Goal: Book appointment/travel/reservation

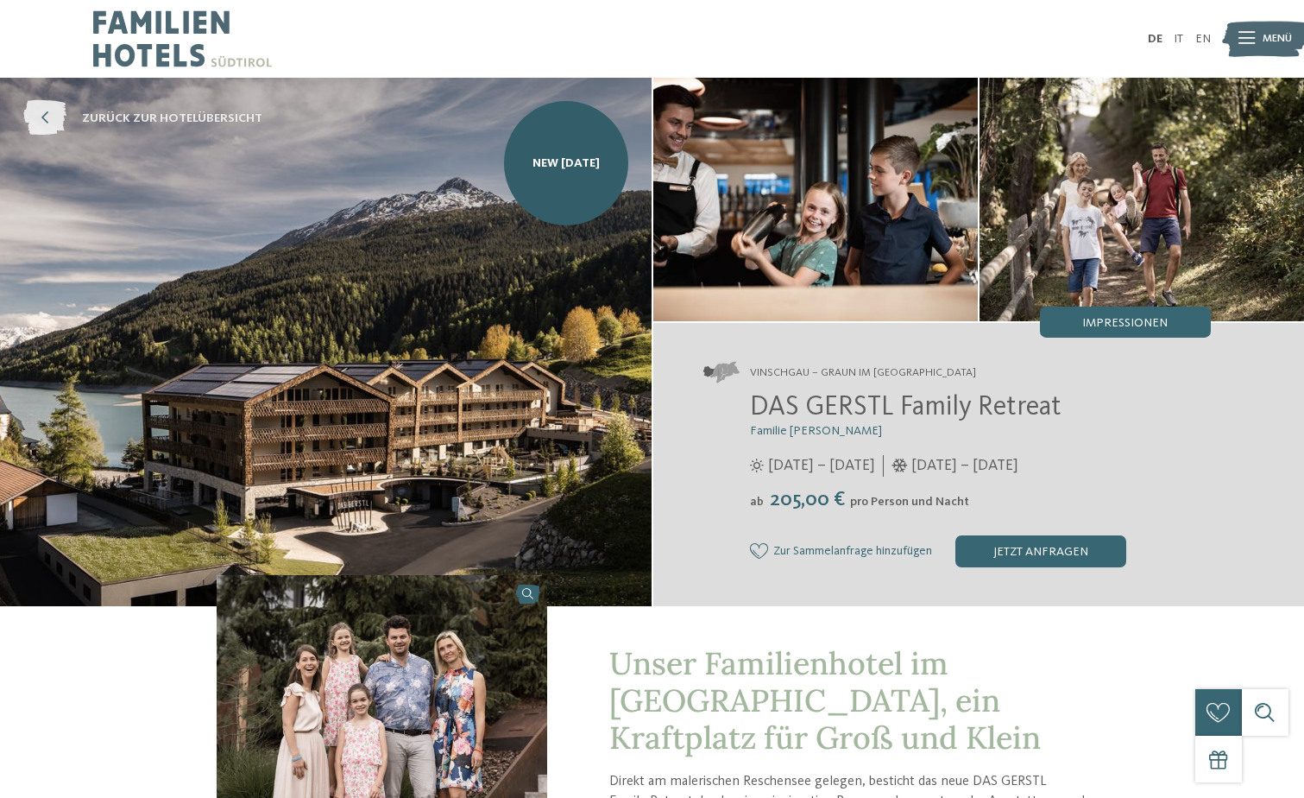
click at [180, 113] on span "zurück zur Hotelübersicht" at bounding box center [172, 118] width 180 height 17
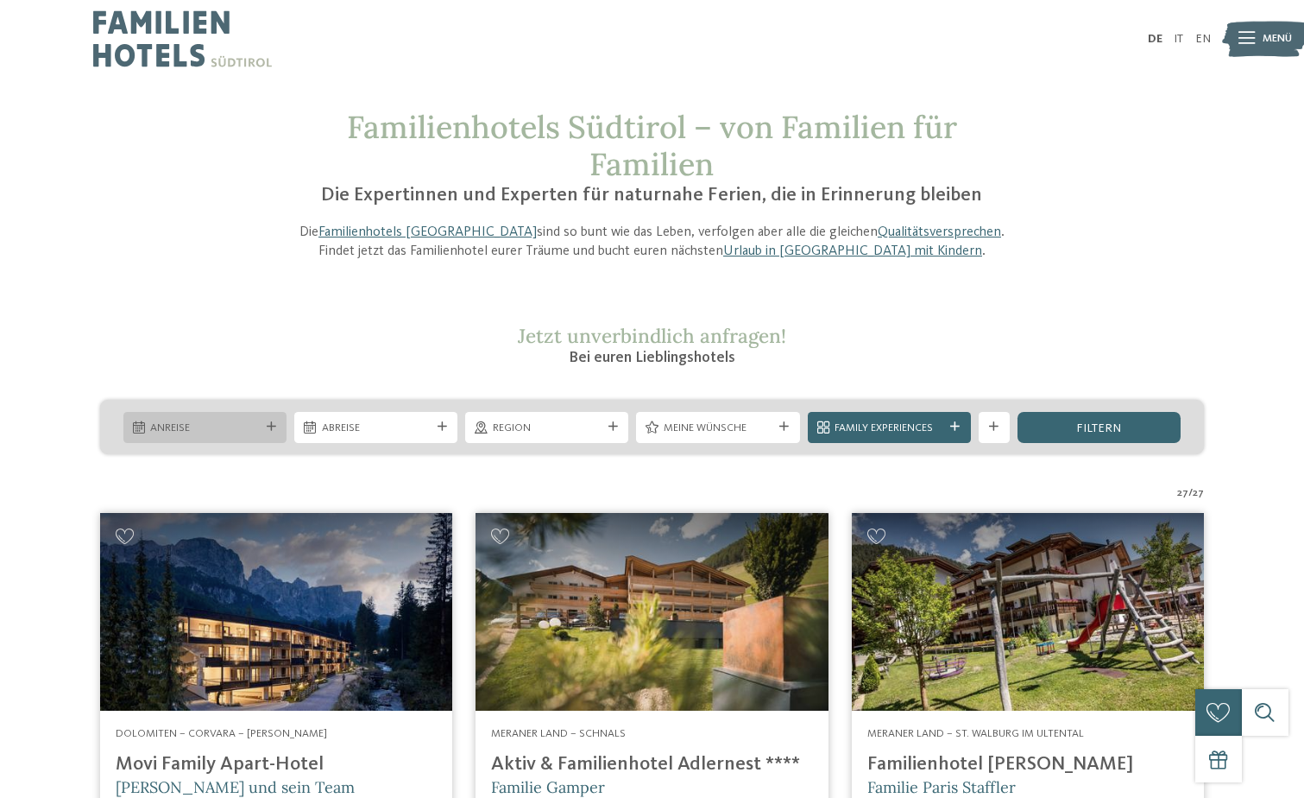
click at [274, 422] on icon at bounding box center [271, 426] width 9 height 9
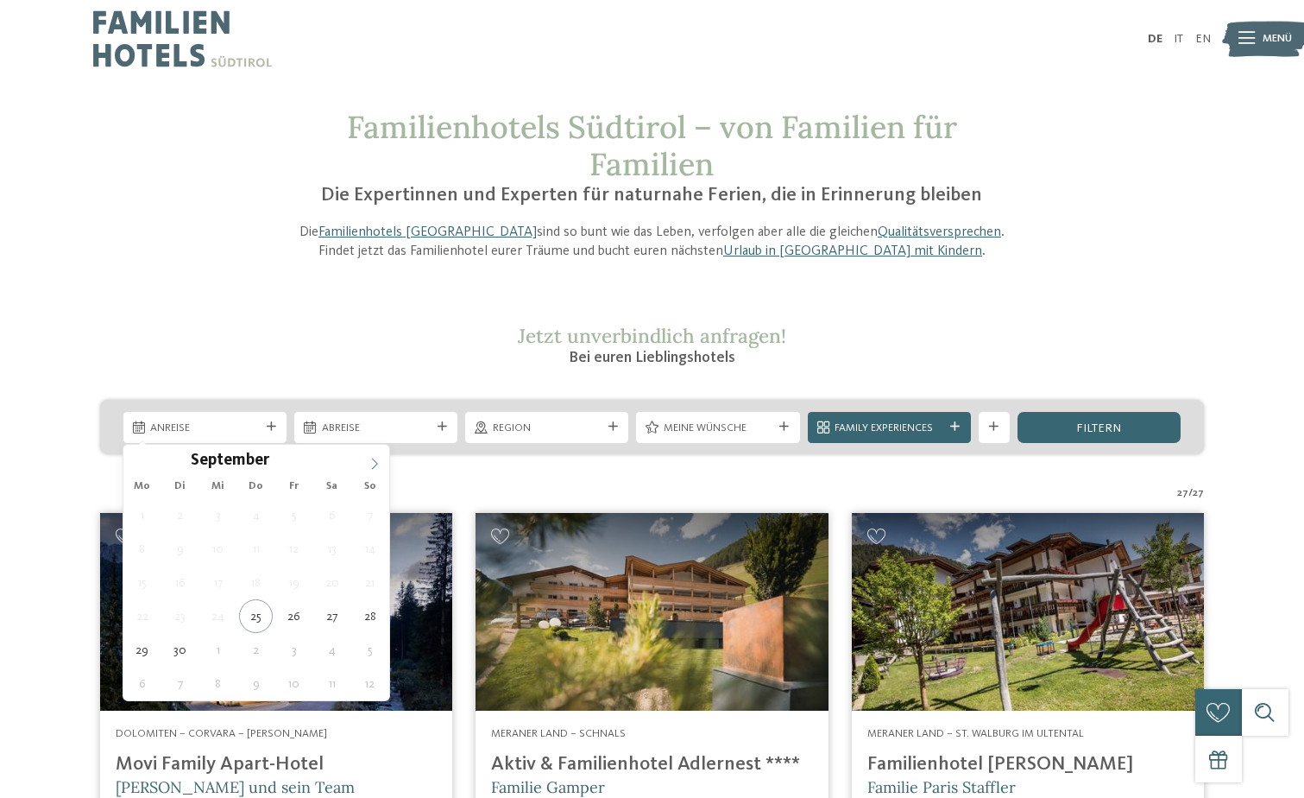
click at [371, 460] on icon at bounding box center [375, 464] width 12 height 12
type input "****"
click at [371, 460] on icon at bounding box center [375, 464] width 12 height 12
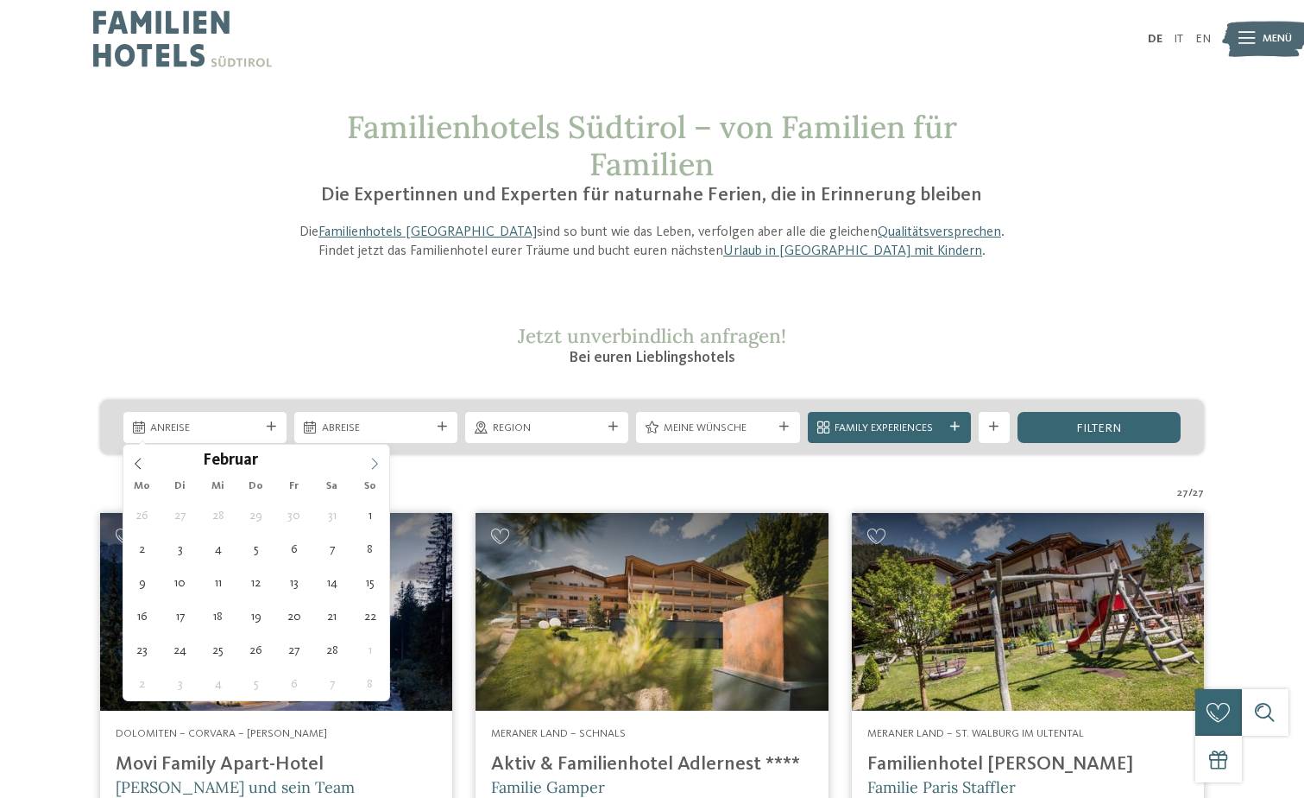
click at [371, 460] on icon at bounding box center [375, 464] width 12 height 12
type div "10.05.2026"
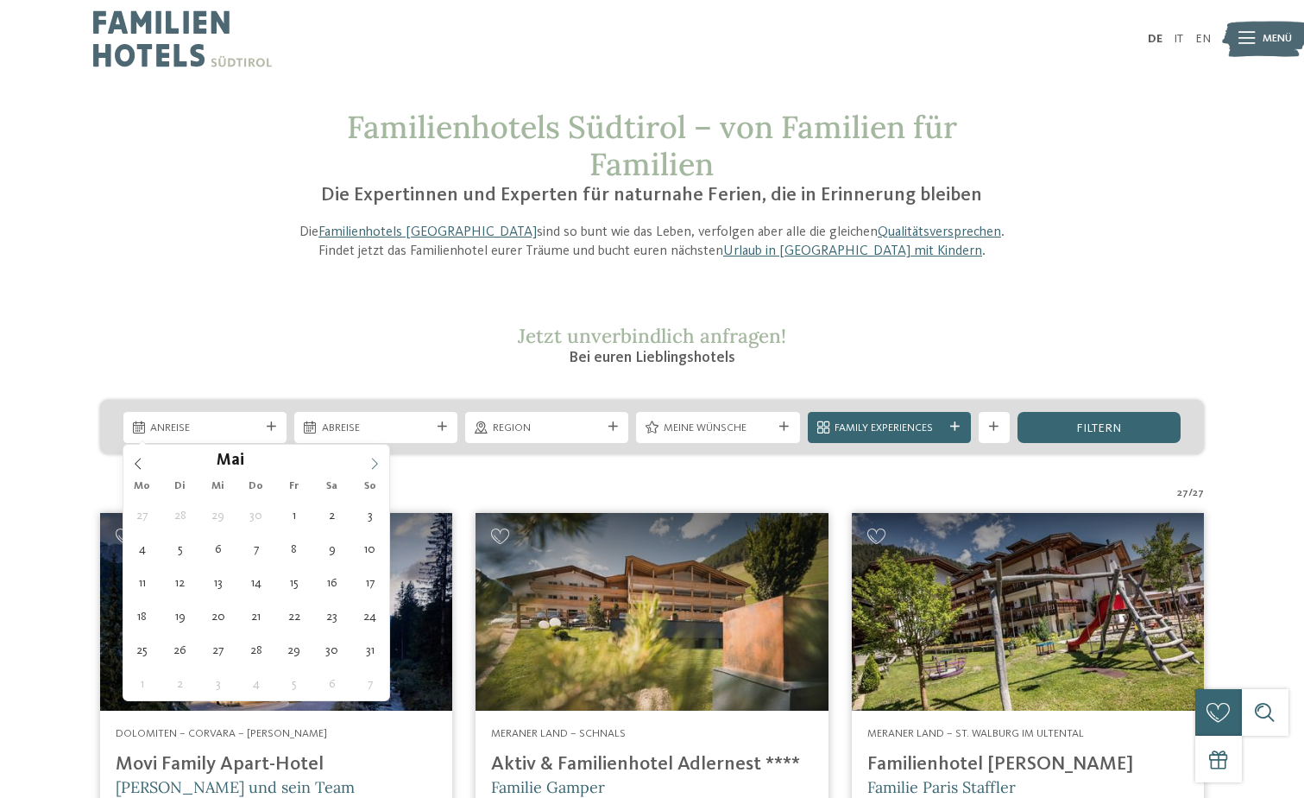
type input "****"
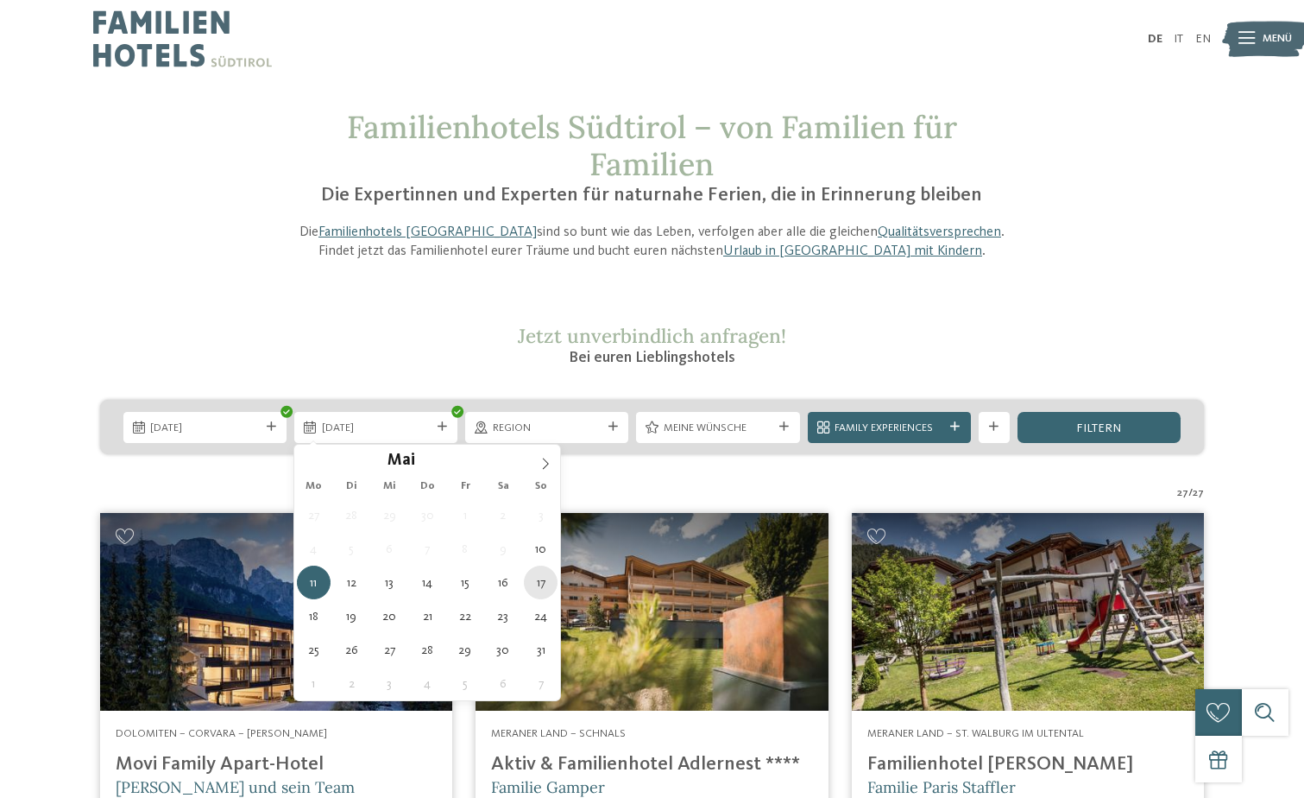
type div "17.05.2026"
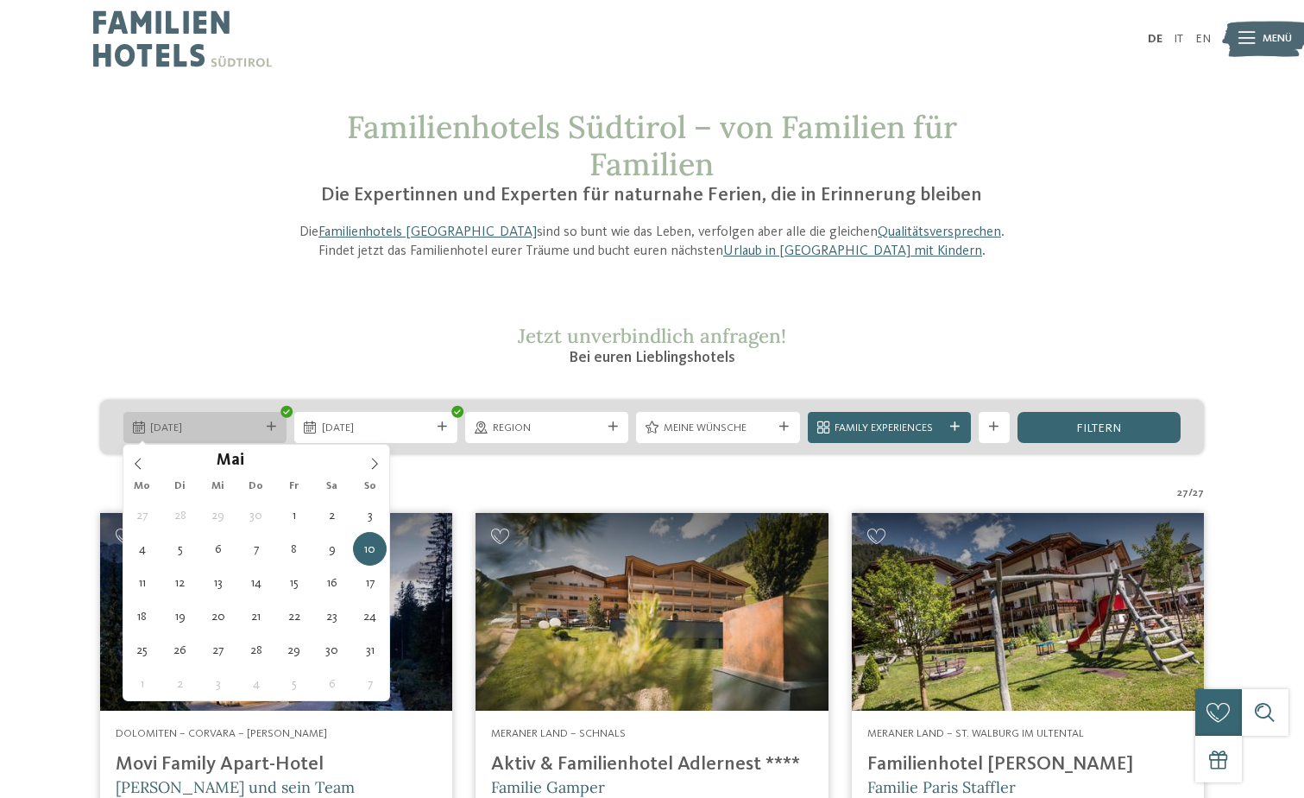
click at [265, 420] on div "10.05.2026" at bounding box center [204, 427] width 163 height 31
type div "11.05.2026"
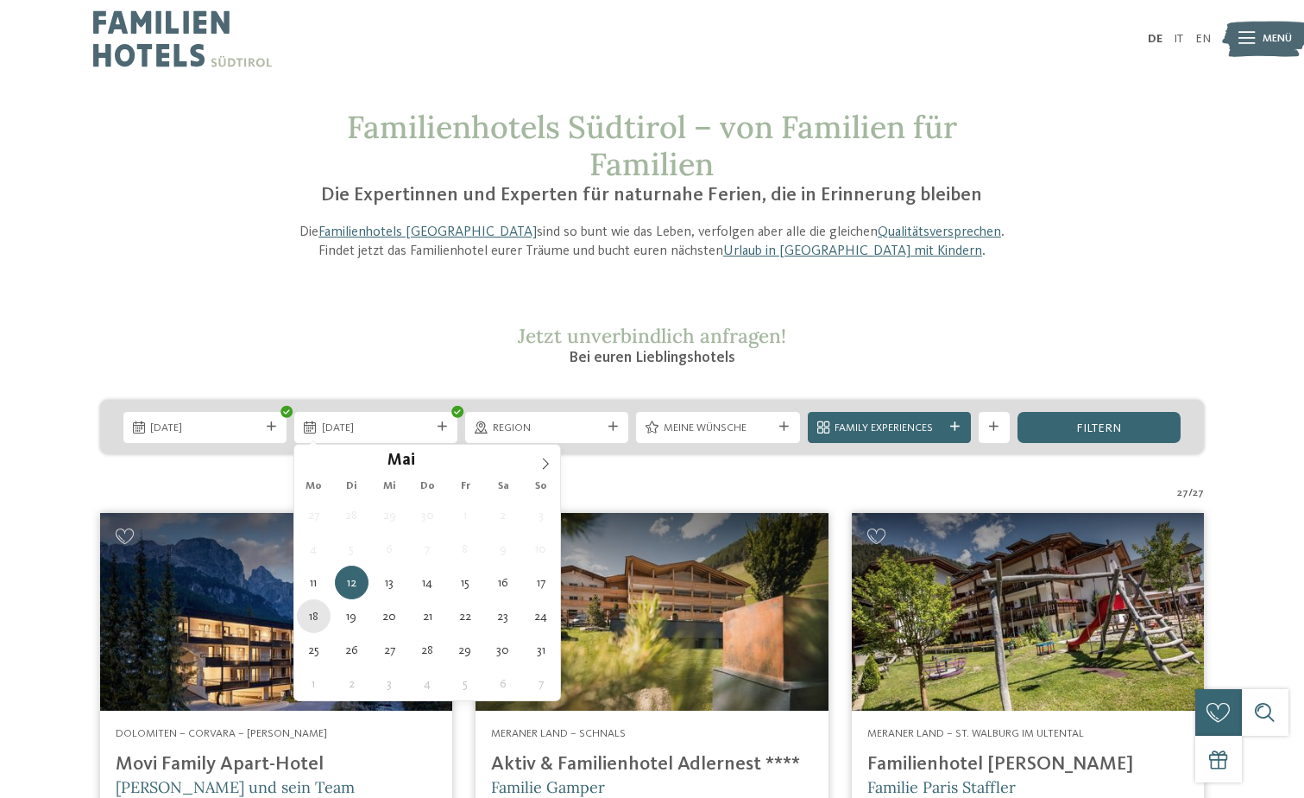
type div "18.05.2026"
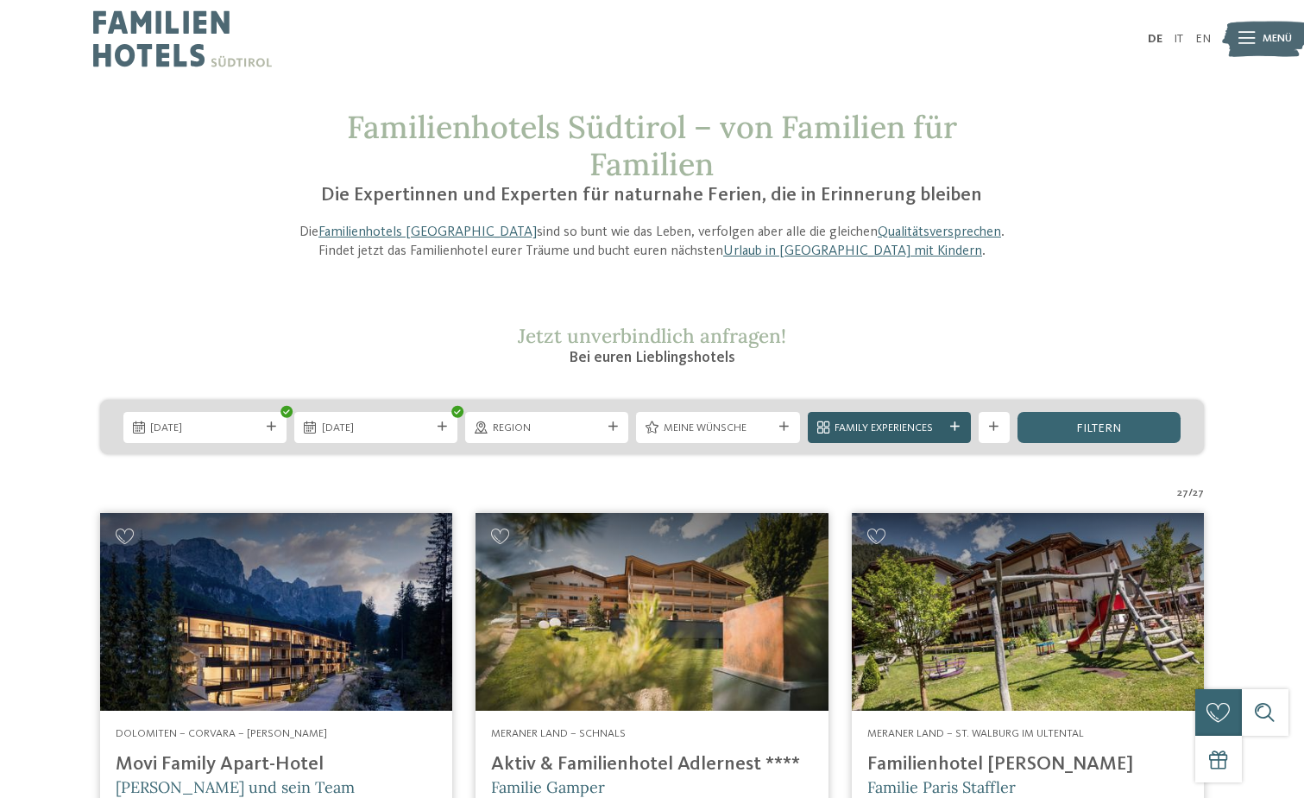
click at [956, 422] on icon at bounding box center [955, 426] width 9 height 9
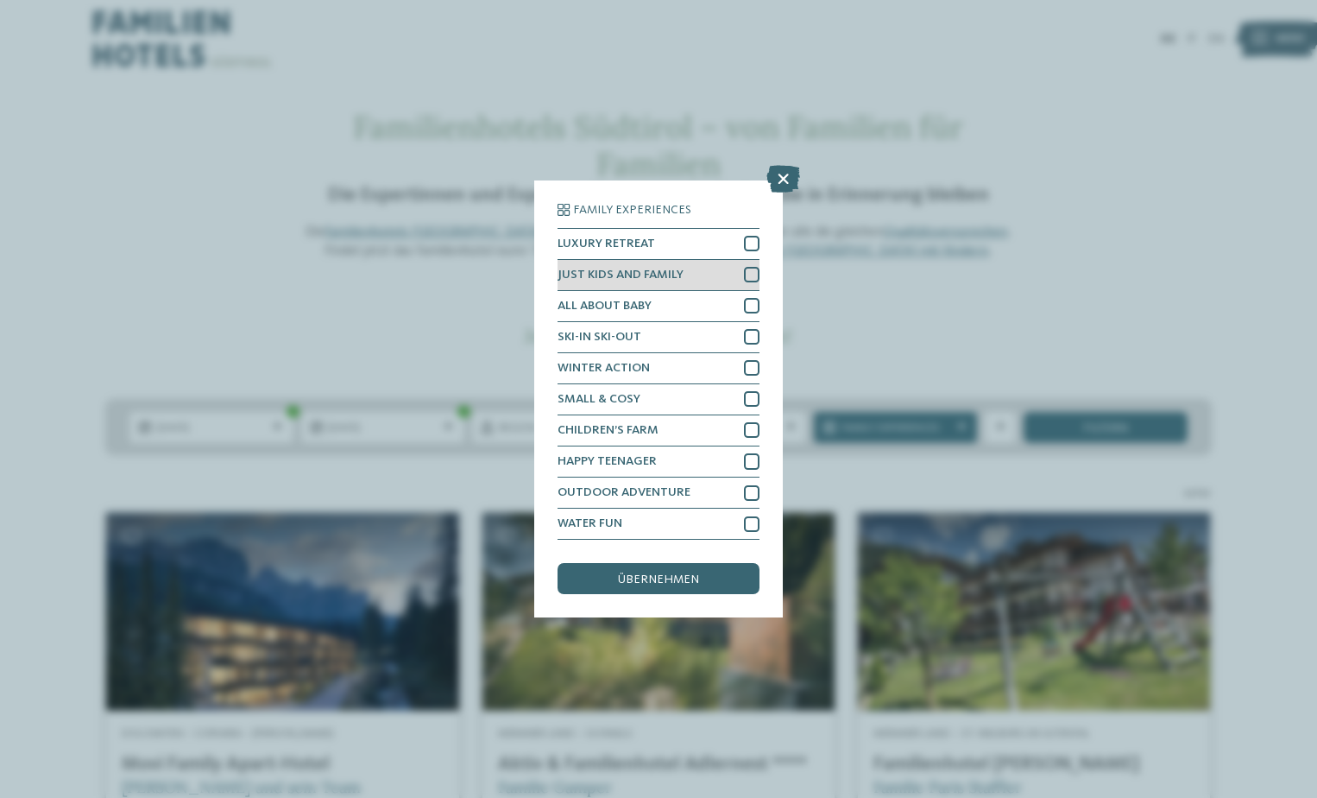
click at [749, 273] on div at bounding box center [752, 275] width 16 height 16
click at [756, 425] on div at bounding box center [752, 430] width 16 height 16
click at [671, 578] on span "übernehmen" at bounding box center [658, 579] width 81 height 12
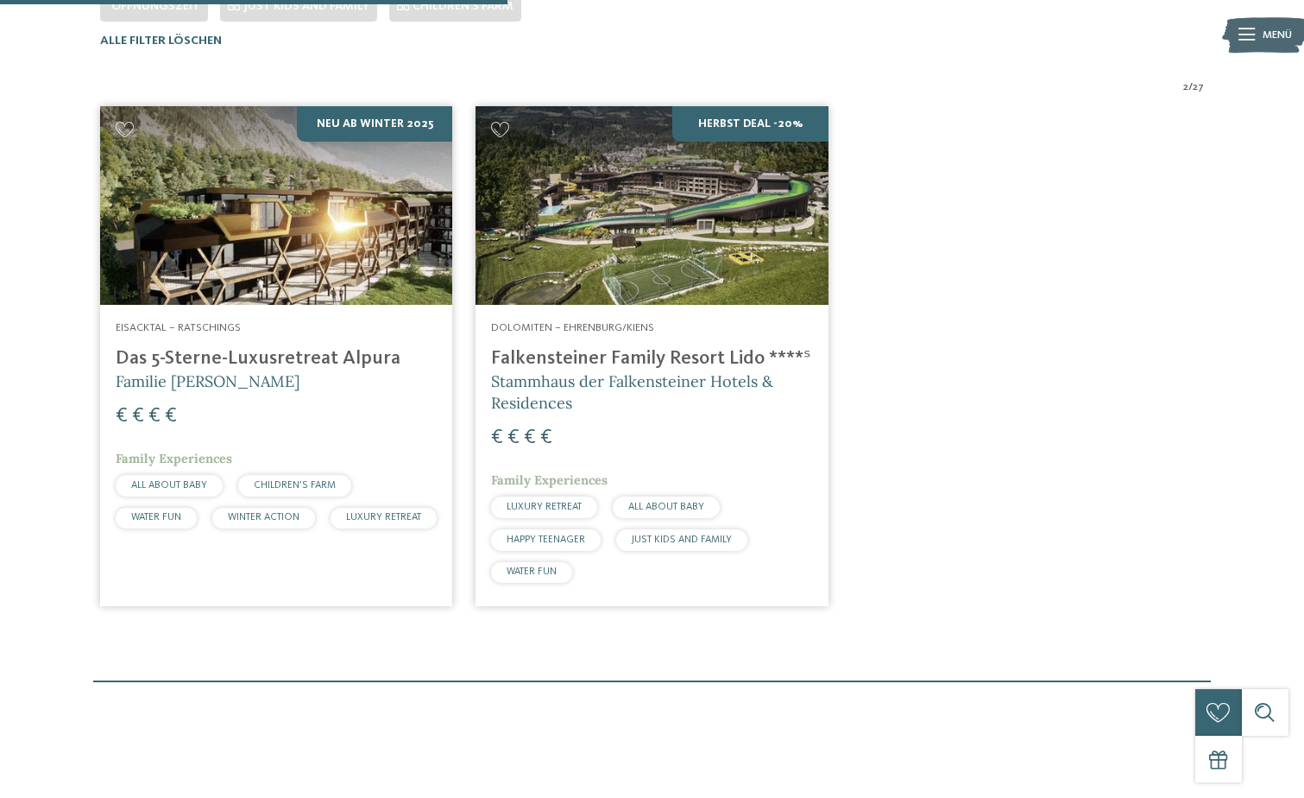
scroll to position [414, 0]
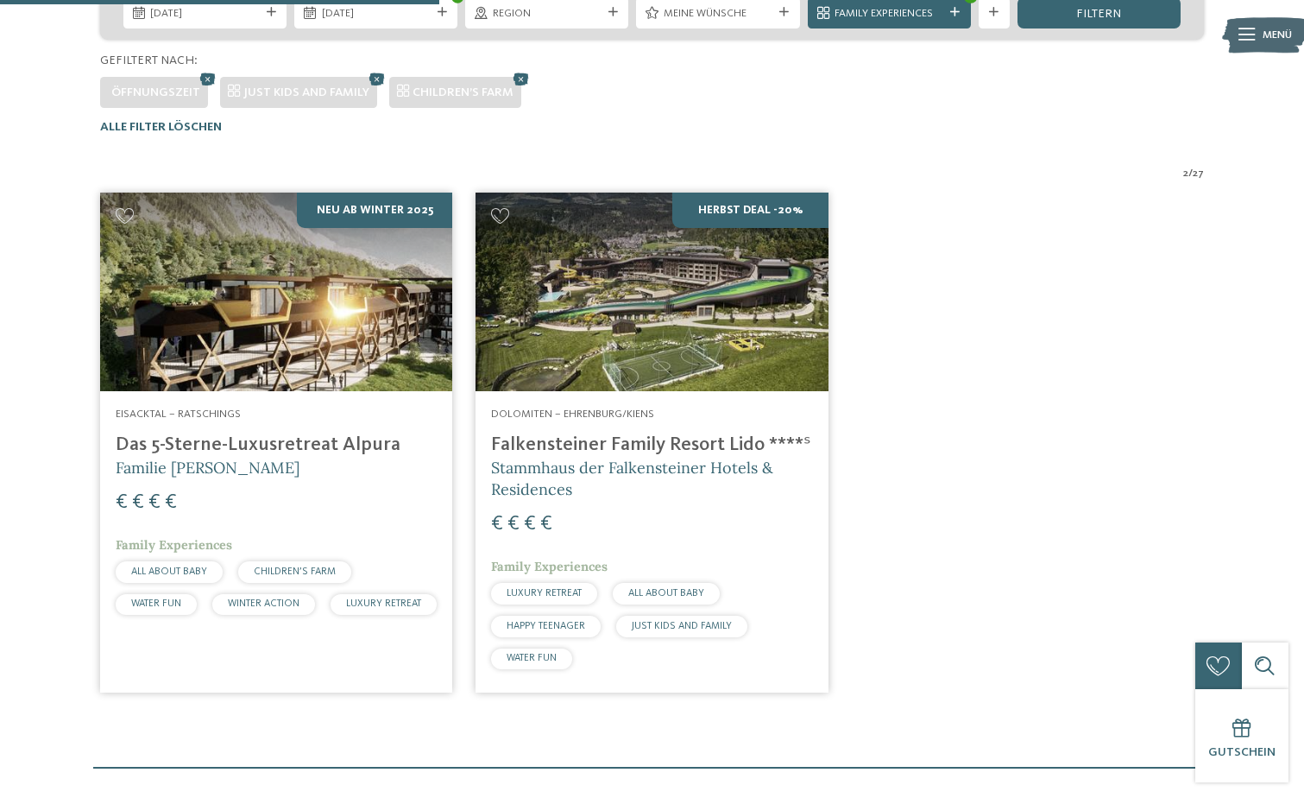
click at [709, 361] on img at bounding box center [652, 292] width 352 height 199
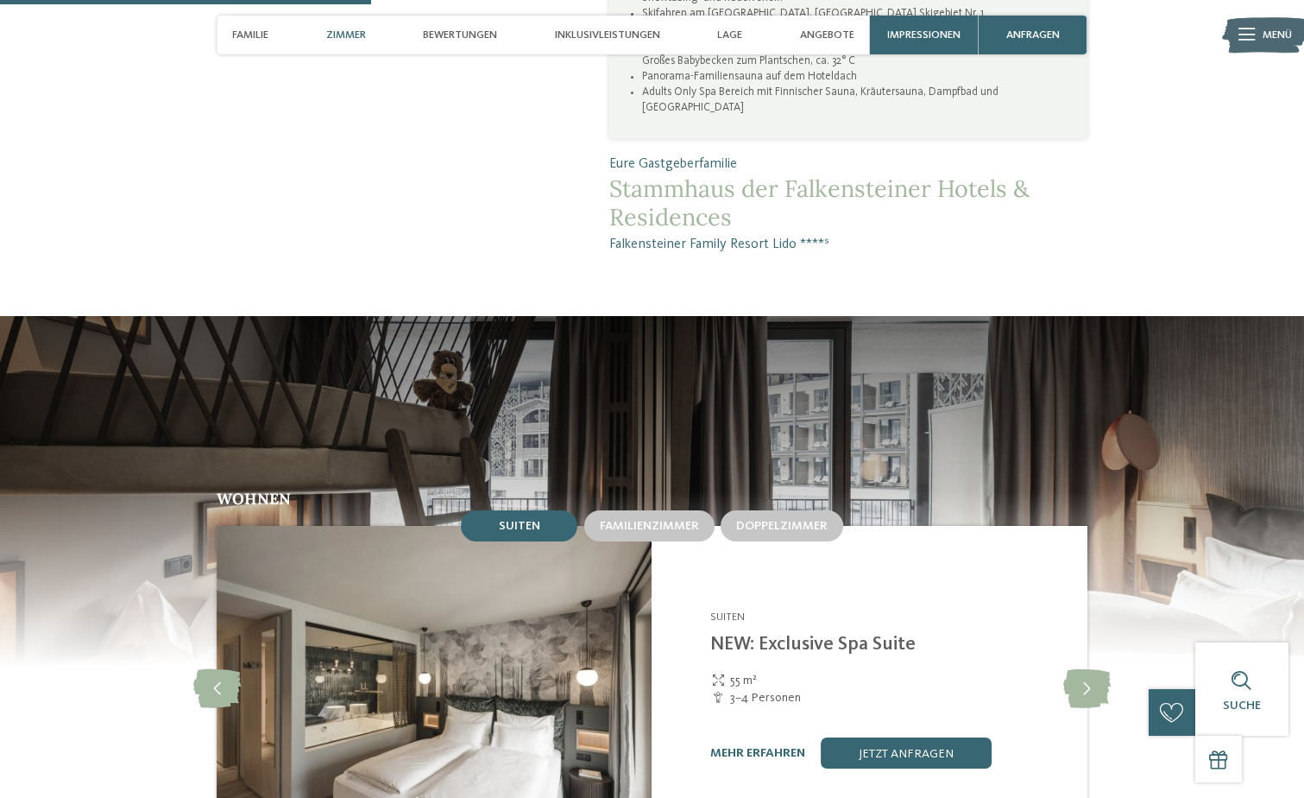
scroll to position [1554, 0]
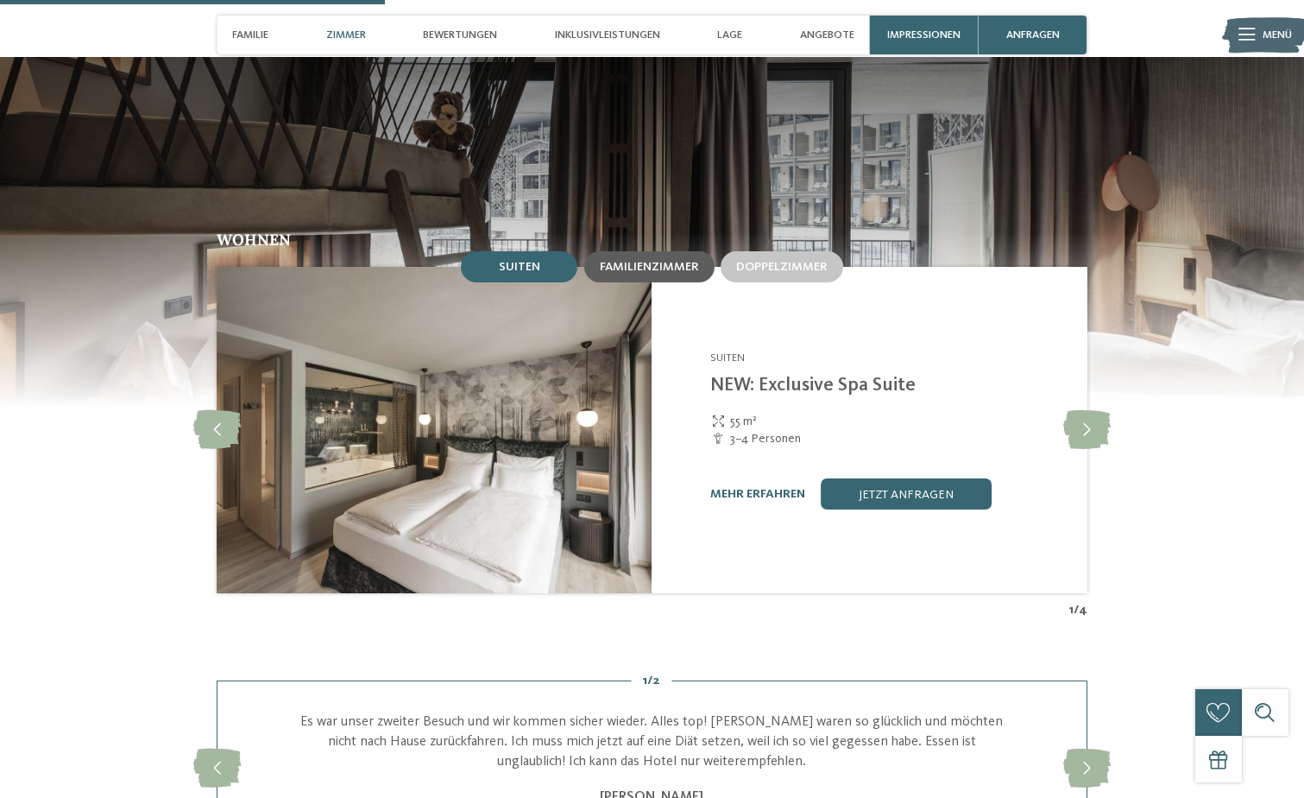
click at [665, 261] on span "Familienzimmer" at bounding box center [649, 267] width 99 height 12
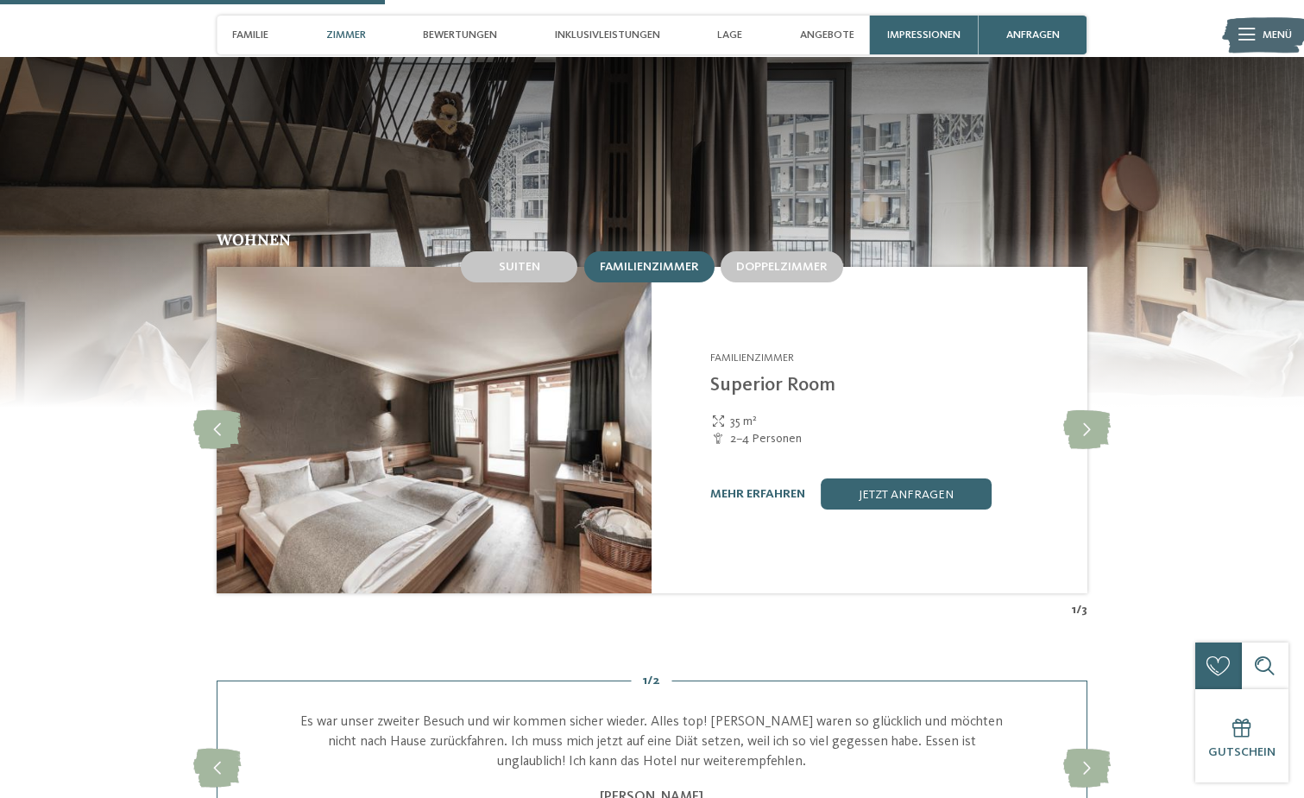
drag, startPoint x: 550, startPoint y: 477, endPoint x: 597, endPoint y: 478, distance: 46.7
click at [552, 476] on img at bounding box center [434, 430] width 435 height 326
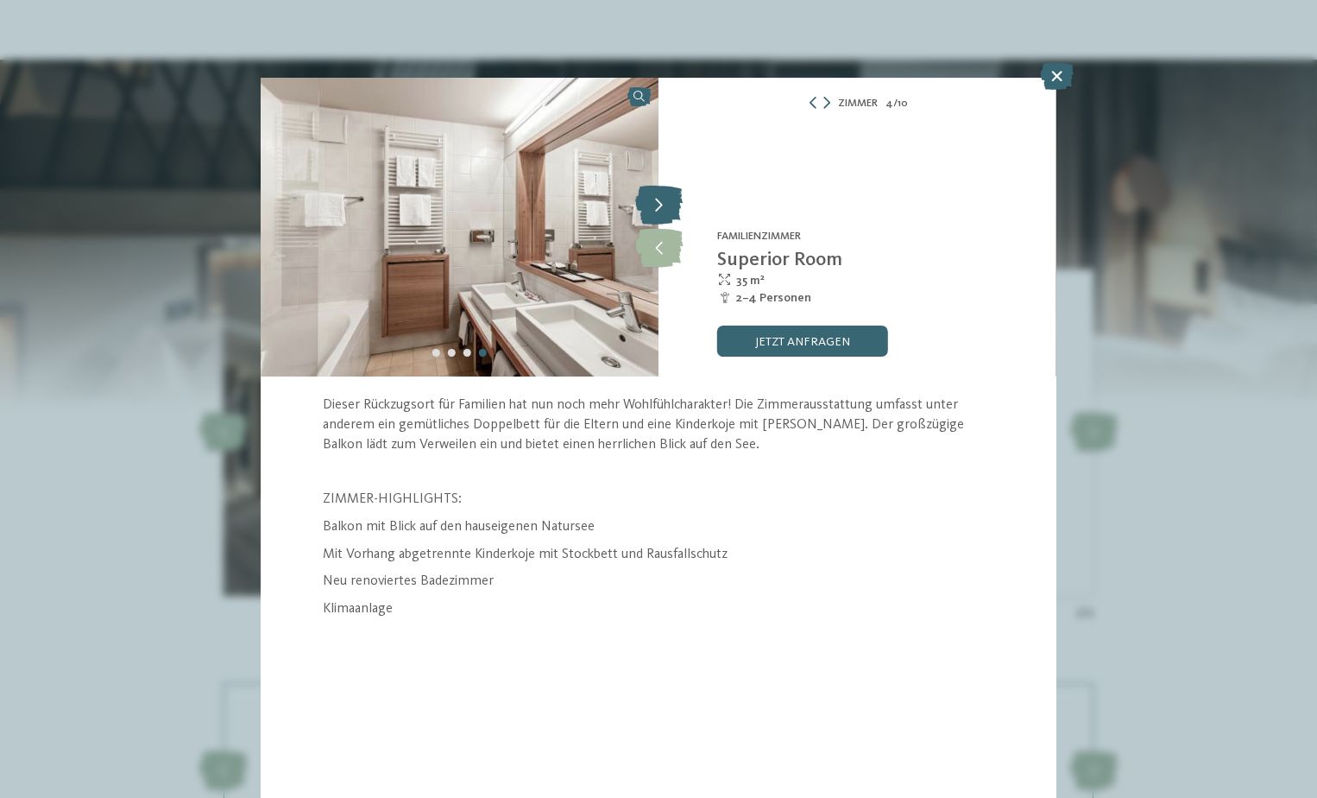
click at [650, 205] on icon at bounding box center [658, 205] width 47 height 39
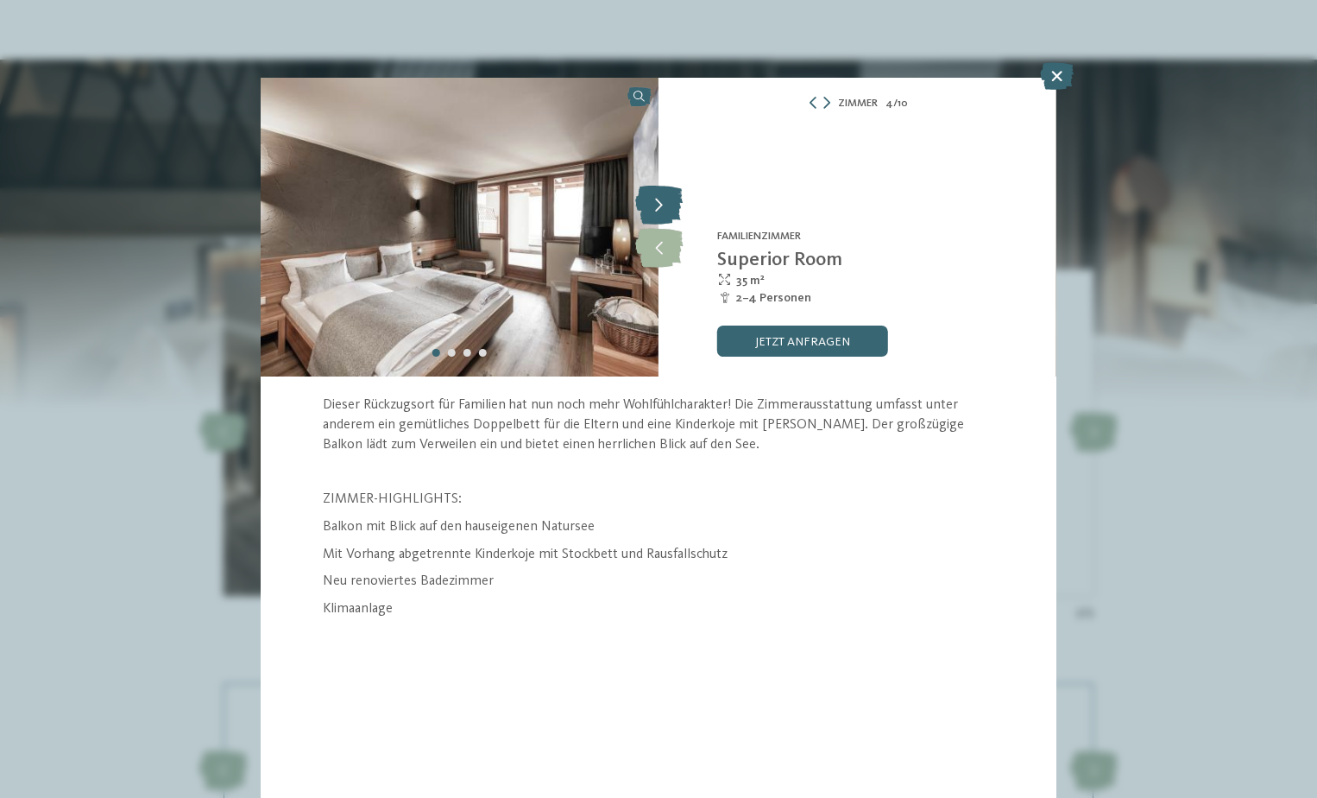
click at [654, 205] on icon at bounding box center [658, 205] width 47 height 39
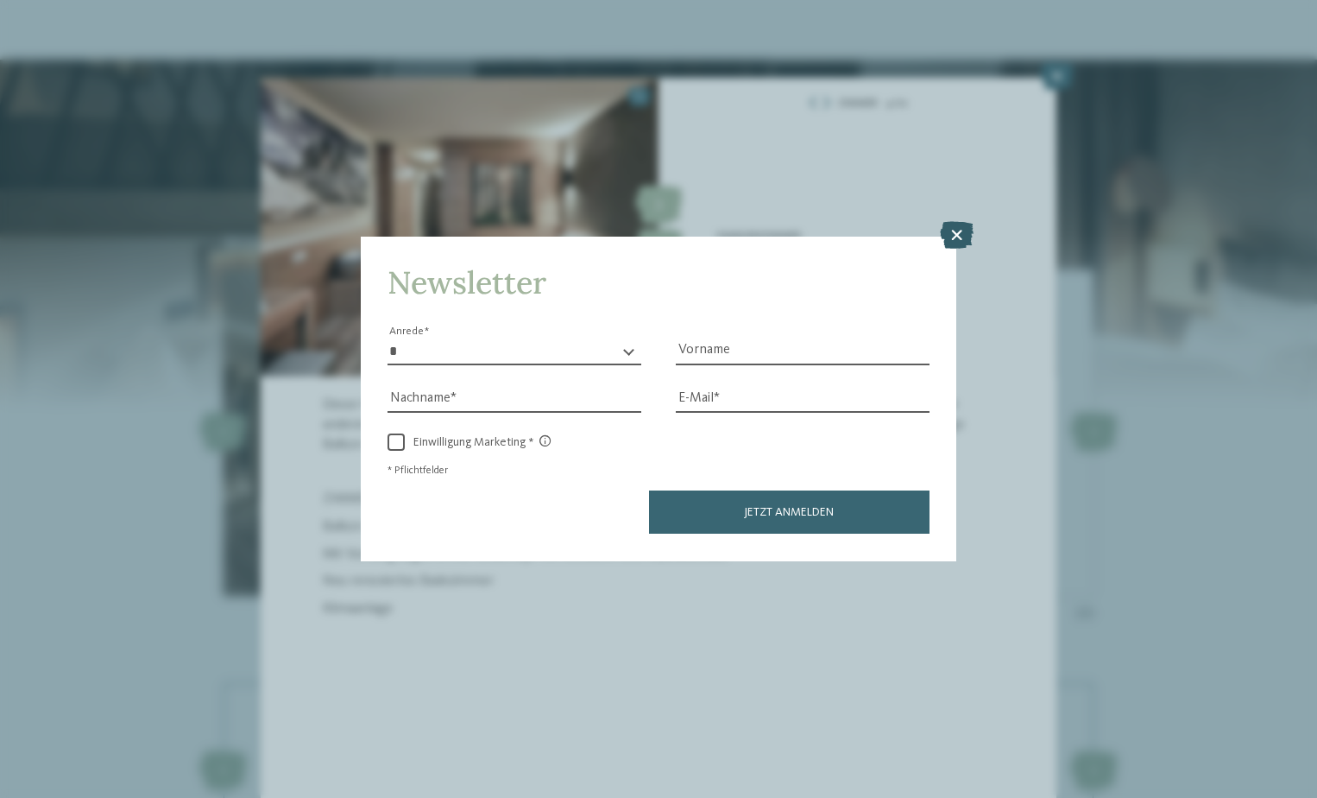
click at [959, 231] on icon at bounding box center [957, 236] width 34 height 28
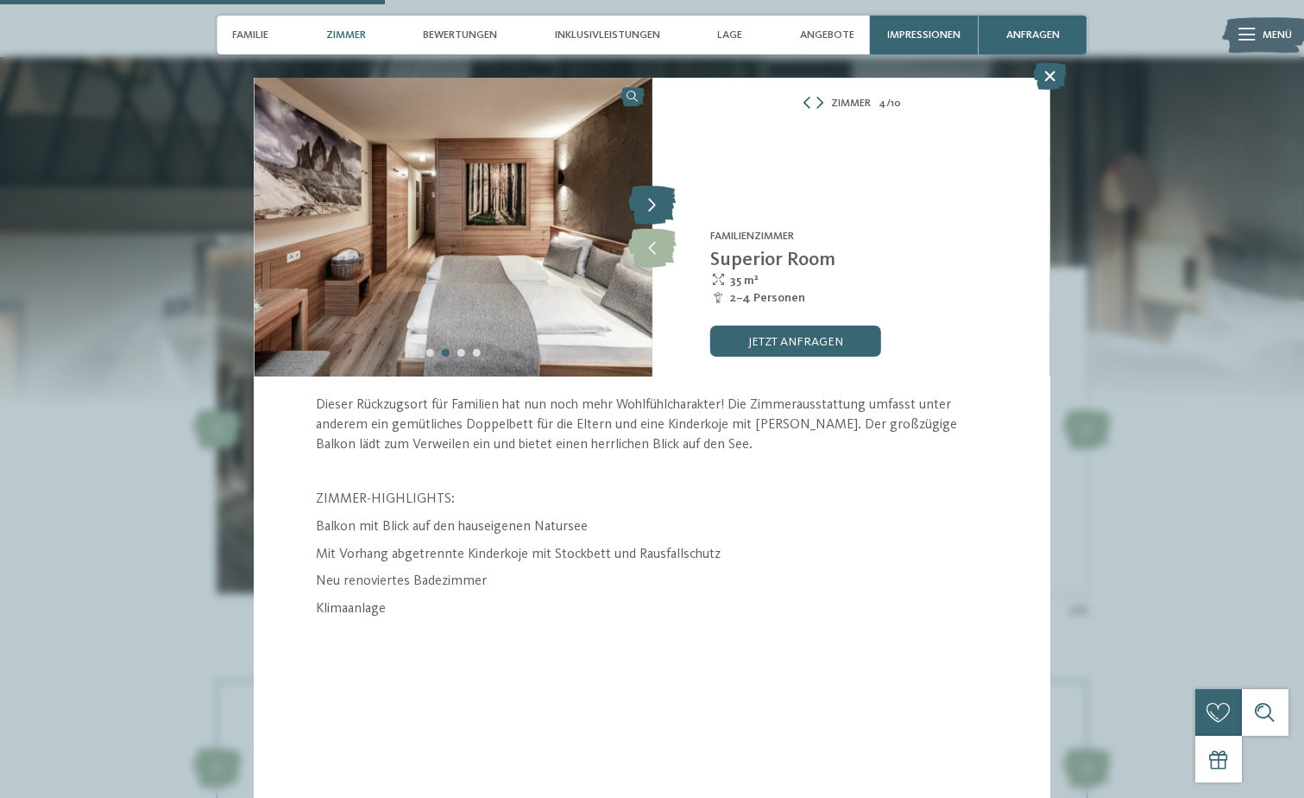
click at [654, 205] on icon at bounding box center [651, 205] width 47 height 39
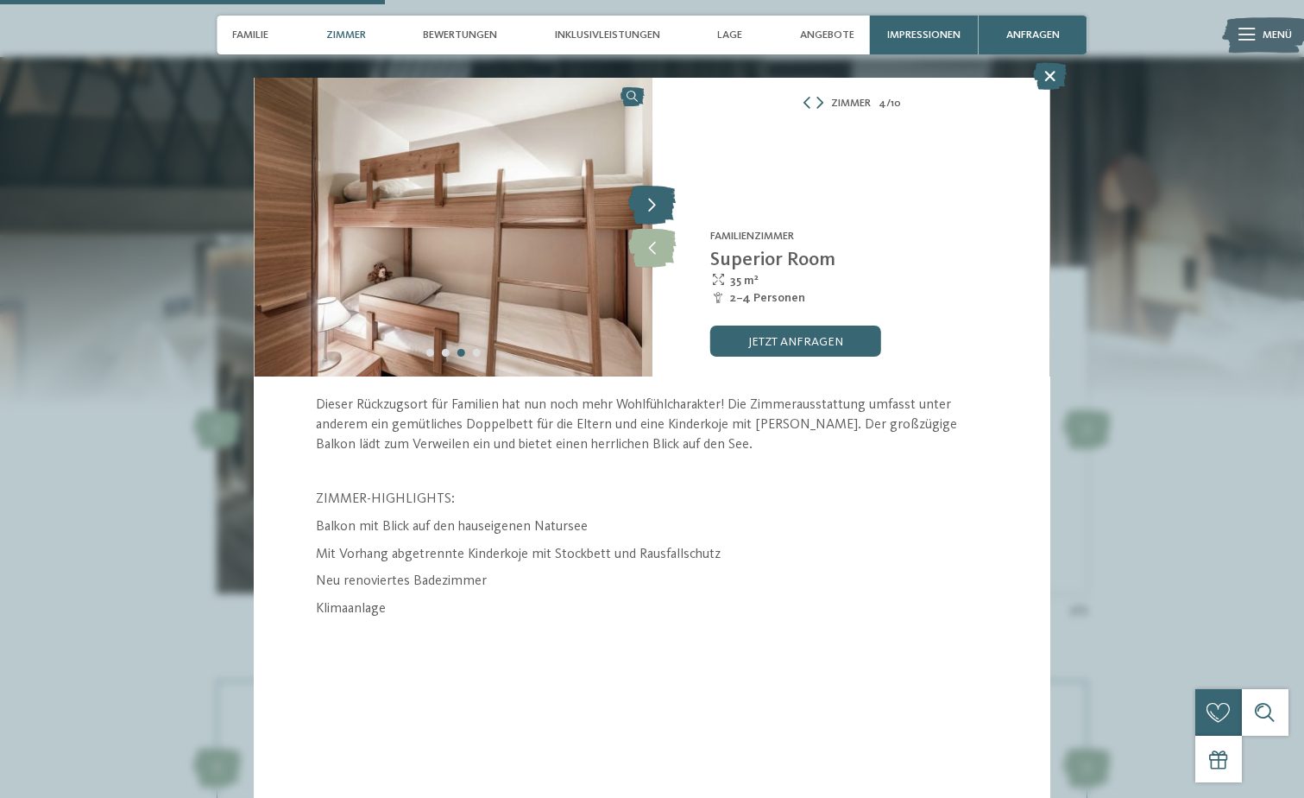
click at [654, 205] on icon at bounding box center [651, 205] width 47 height 39
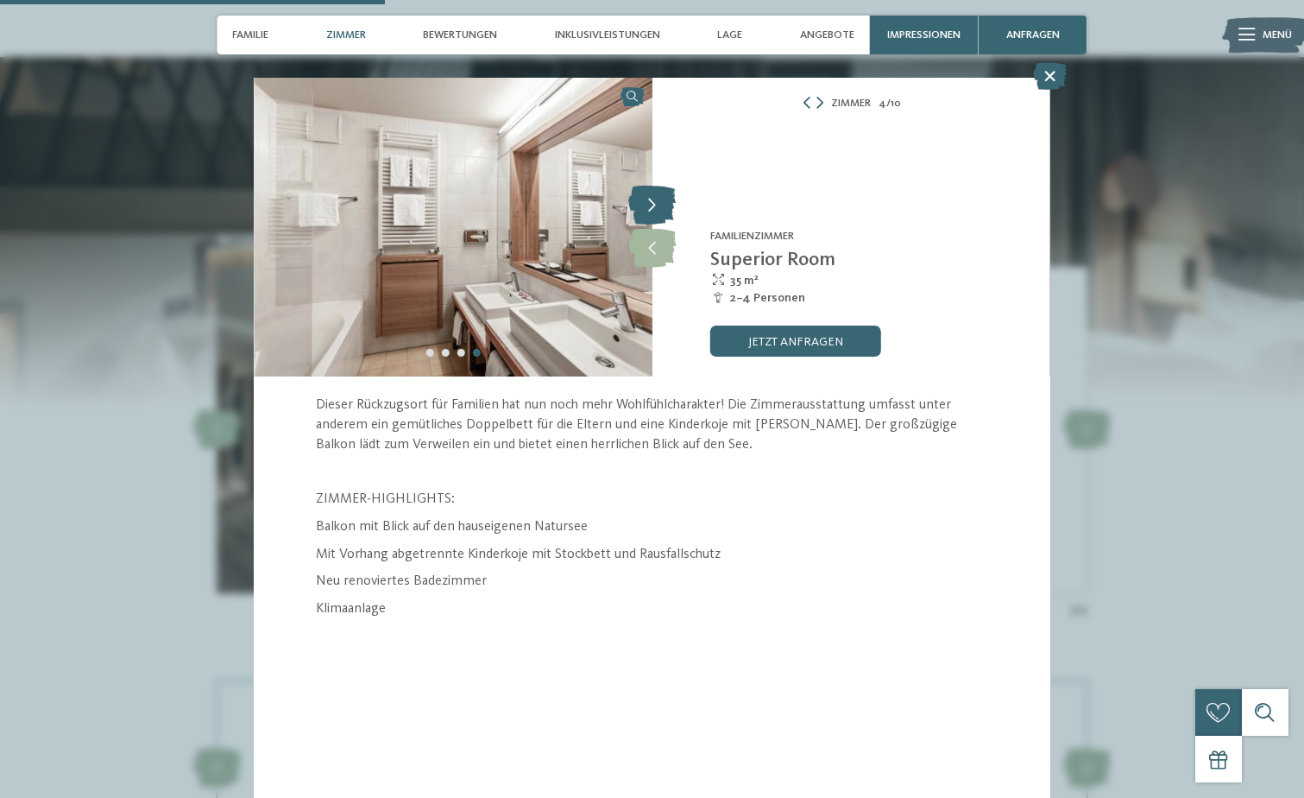
click at [654, 209] on icon at bounding box center [651, 205] width 47 height 39
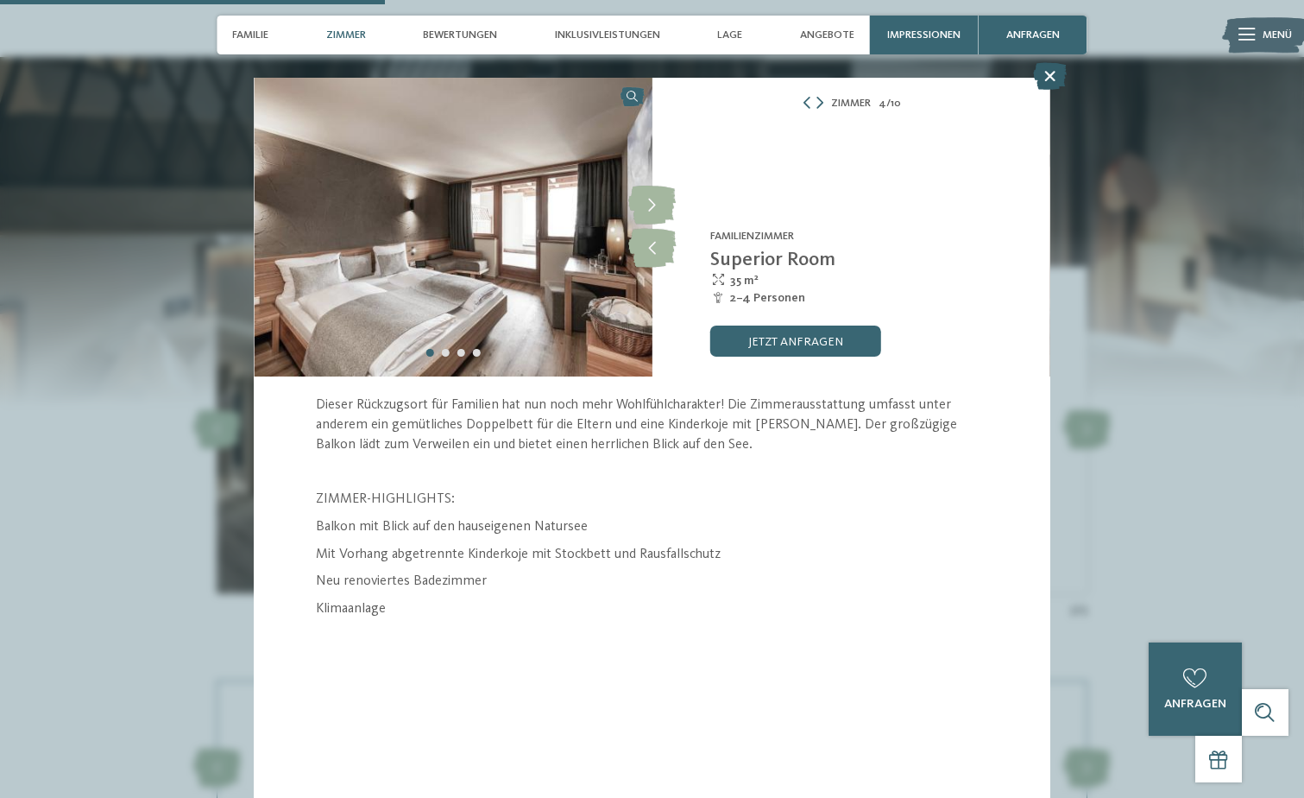
click at [1046, 77] on icon at bounding box center [1050, 76] width 34 height 28
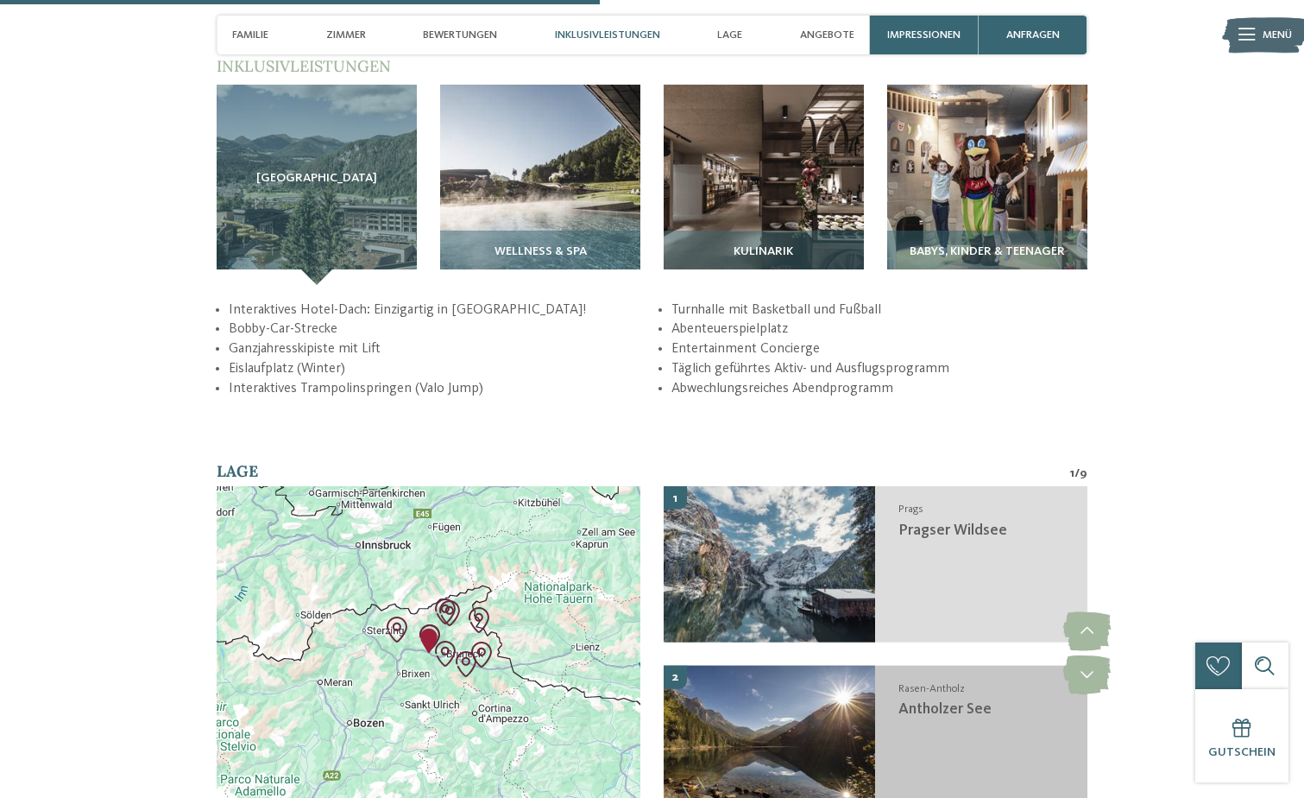
scroll to position [2504, 0]
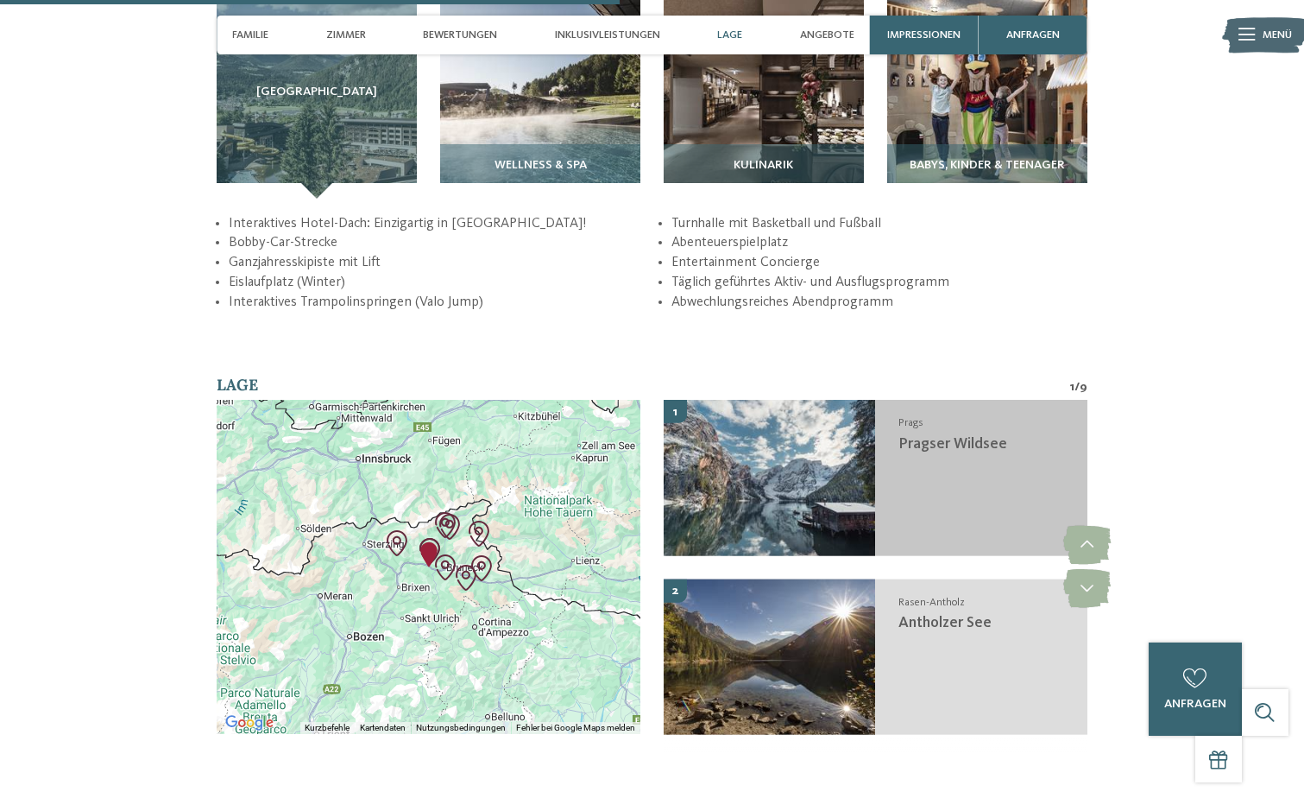
click at [780, 475] on img at bounding box center [770, 477] width 212 height 155
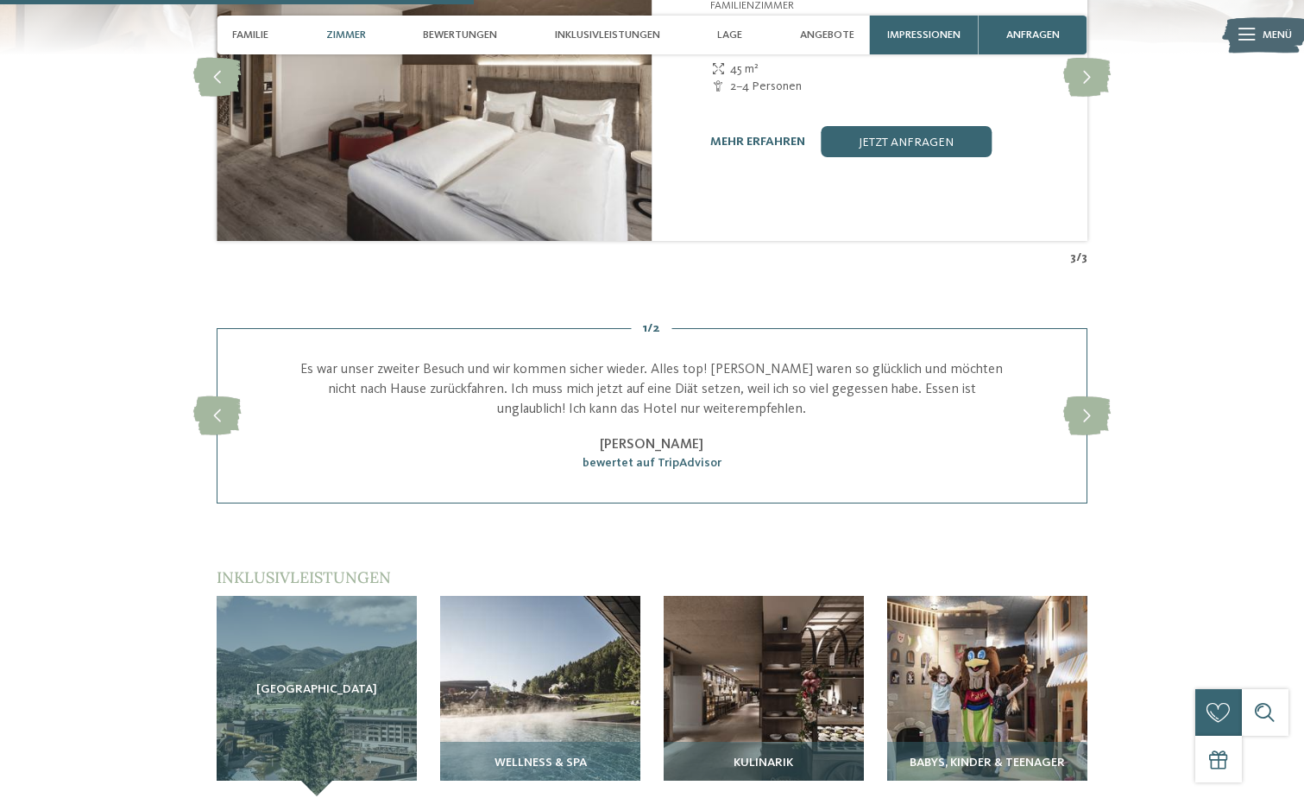
scroll to position [1904, 0]
